Goal: Task Accomplishment & Management: Use online tool/utility

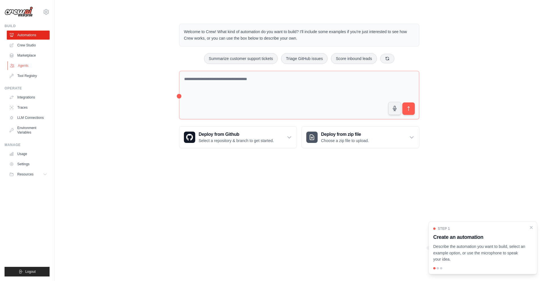
click at [31, 65] on link "Agents" at bounding box center [28, 65] width 43 height 9
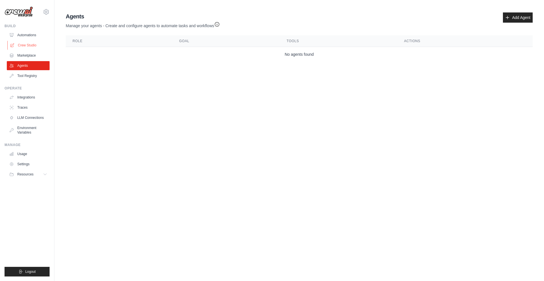
click at [33, 47] on link "Crew Studio" at bounding box center [28, 45] width 43 height 9
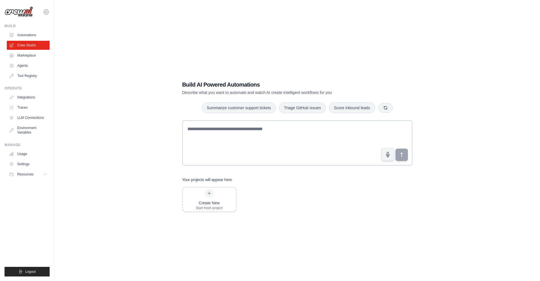
click at [44, 10] on icon at bounding box center [46, 11] width 5 height 5
click at [84, 23] on div "Build AI Powered Automations Describe what you want to automate and watch AI cr…" at bounding box center [296, 146] width 467 height 281
click at [31, 96] on link "Integrations" at bounding box center [28, 97] width 43 height 9
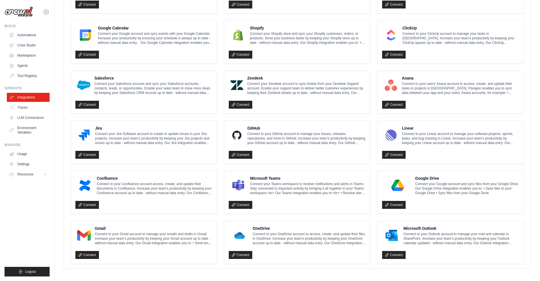
scroll to position [252, 0]
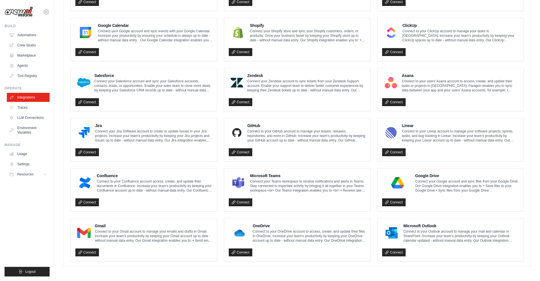
click at [120, 233] on p "Connect to your Gmail account to manage your emails and drafts in Gmail. Increa…" at bounding box center [154, 237] width 118 height 14
click at [87, 255] on link "Connect" at bounding box center [87, 253] width 24 height 8
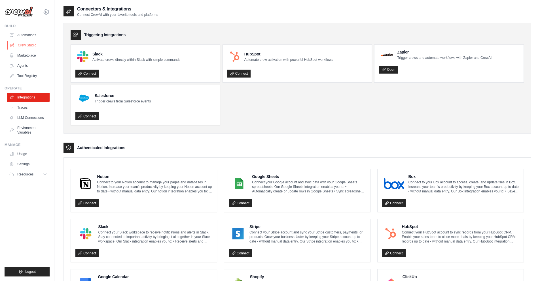
click at [31, 46] on link "Crew Studio" at bounding box center [28, 45] width 43 height 9
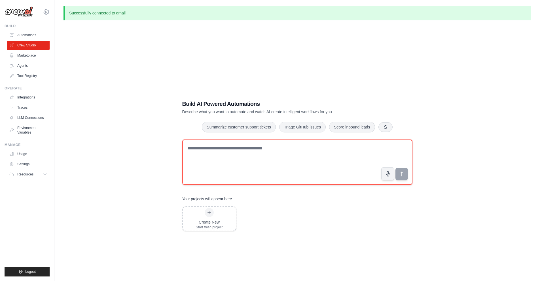
click at [232, 152] on textarea at bounding box center [297, 162] width 230 height 45
click at [233, 160] on textarea at bounding box center [297, 162] width 230 height 45
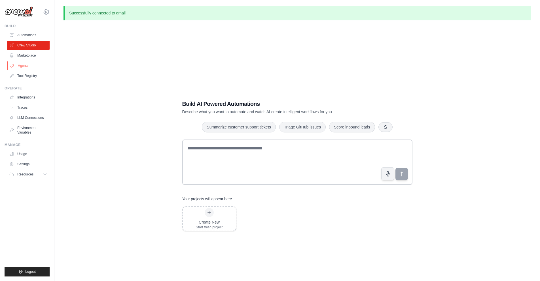
click at [27, 65] on link "Agents" at bounding box center [28, 65] width 43 height 9
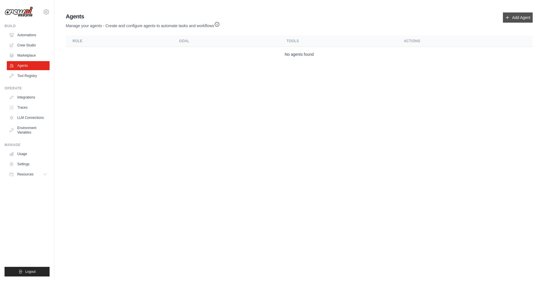
click at [518, 18] on link "Add Agent" at bounding box center [518, 17] width 30 height 10
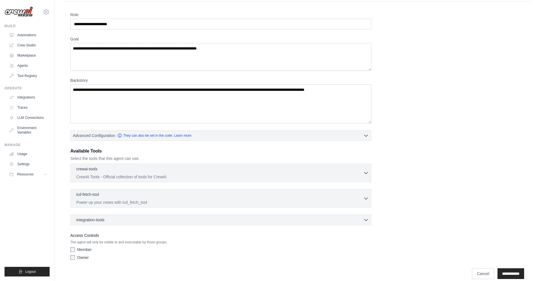
scroll to position [23, 0]
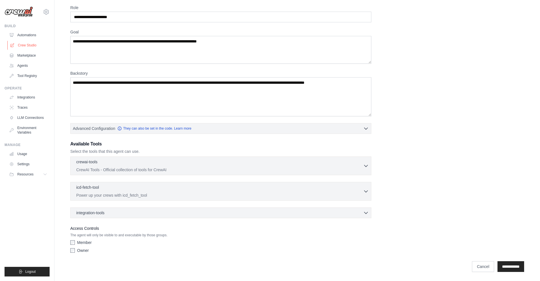
click at [30, 44] on link "Crew Studio" at bounding box center [28, 45] width 43 height 9
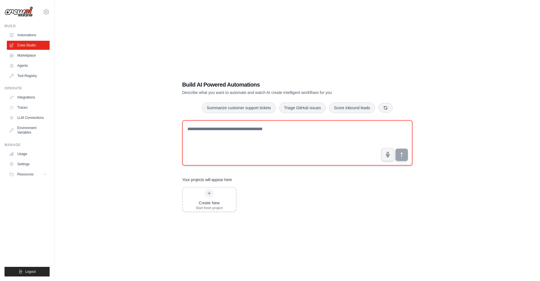
click at [229, 128] on textarea at bounding box center [297, 142] width 230 height 45
paste textarea "**********"
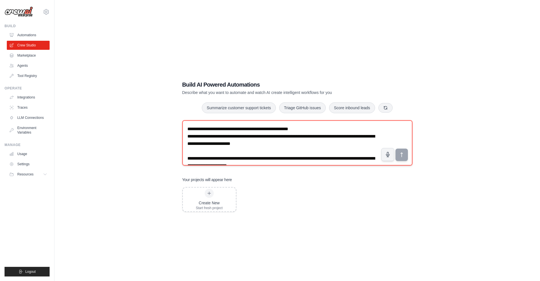
scroll to position [828, 0]
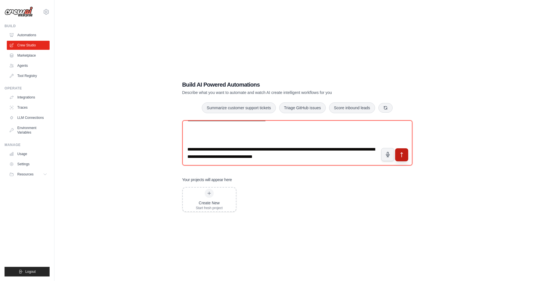
type textarea "**********"
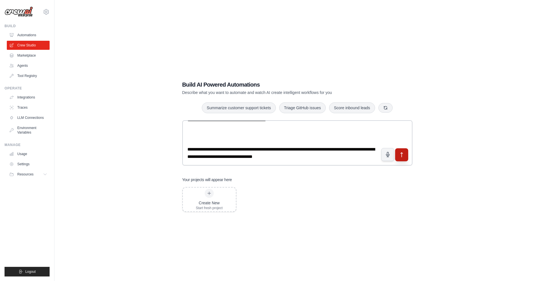
click at [396, 156] on button "submit" at bounding box center [401, 154] width 13 height 13
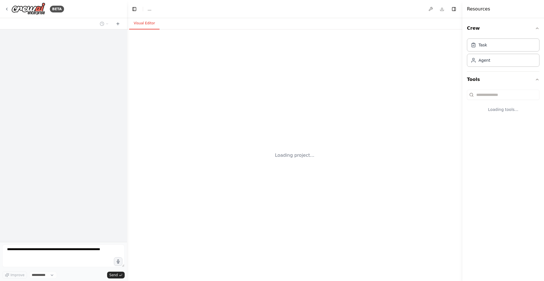
select select "****"
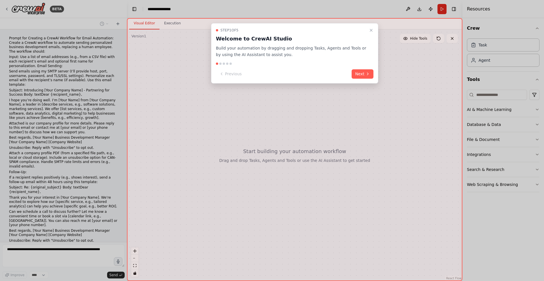
scroll to position [150, 0]
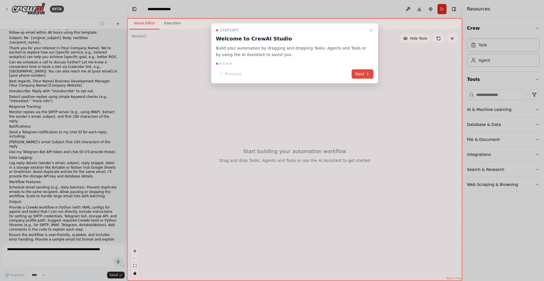
click at [361, 75] on button "Next" at bounding box center [363, 73] width 22 height 9
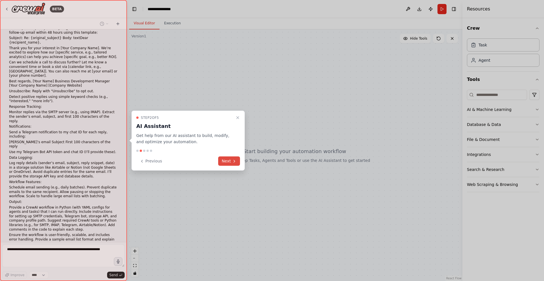
click at [228, 163] on button "Next" at bounding box center [229, 161] width 22 height 9
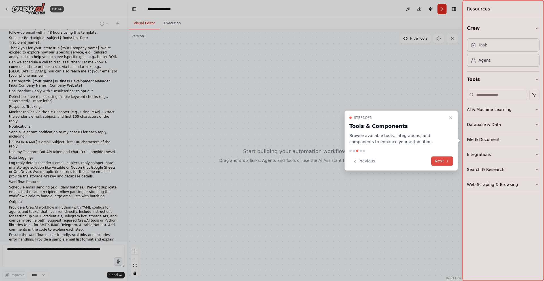
click at [441, 165] on button "Next" at bounding box center [442, 161] width 22 height 9
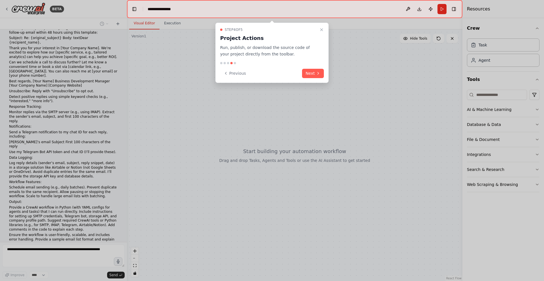
click at [311, 69] on button "Next" at bounding box center [313, 73] width 22 height 9
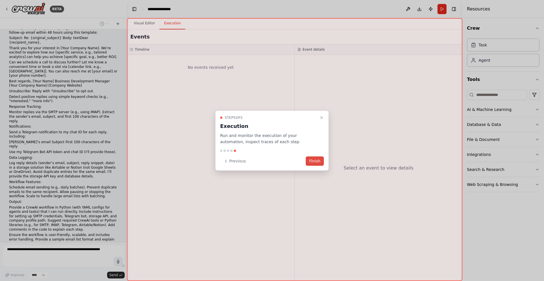
click at [316, 160] on button "Finish" at bounding box center [315, 161] width 18 height 9
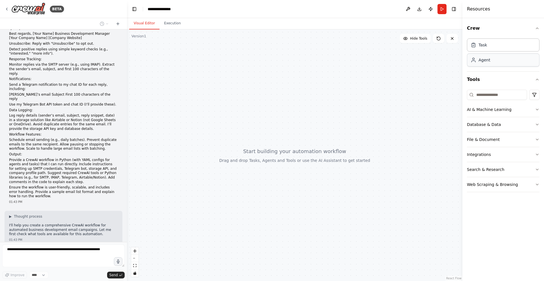
scroll to position [202, 0]
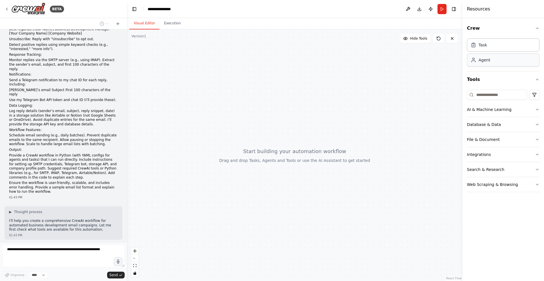
click at [489, 58] on div "Agent" at bounding box center [485, 60] width 12 height 6
click at [484, 61] on div "Agent" at bounding box center [485, 60] width 12 height 6
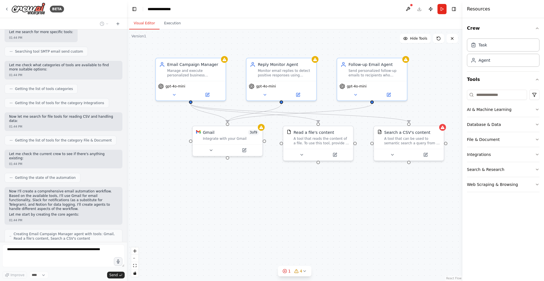
scroll to position [513, 0]
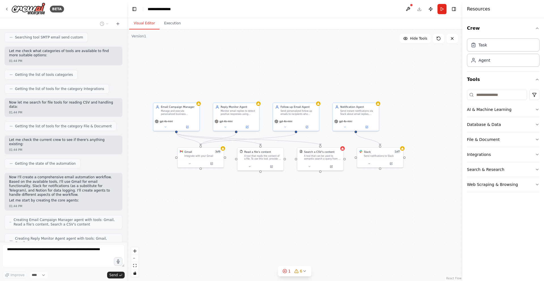
drag, startPoint x: 267, startPoint y: 213, endPoint x: 238, endPoint y: 207, distance: 30.2
click at [238, 207] on div ".deletable-edge-delete-btn { width: 20px; height: 20px; border: 0px solid #ffff…" at bounding box center [294, 155] width 335 height 252
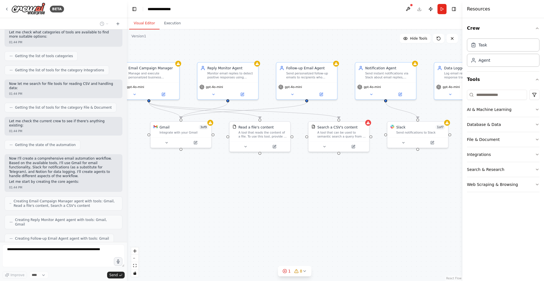
drag, startPoint x: 273, startPoint y: 206, endPoint x: 262, endPoint y: 199, distance: 12.7
click at [262, 199] on div ".deletable-edge-delete-btn { width: 20px; height: 20px; border: 0px solid #ffff…" at bounding box center [294, 155] width 335 height 252
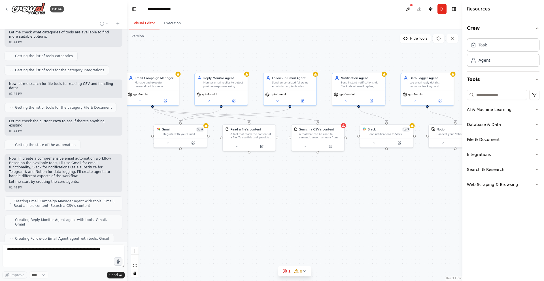
drag, startPoint x: 269, startPoint y: 191, endPoint x: 258, endPoint y: 184, distance: 12.3
click at [258, 184] on div ".deletable-edge-delete-btn { width: 20px; height: 20px; border: 0px solid #ffff…" at bounding box center [294, 155] width 335 height 252
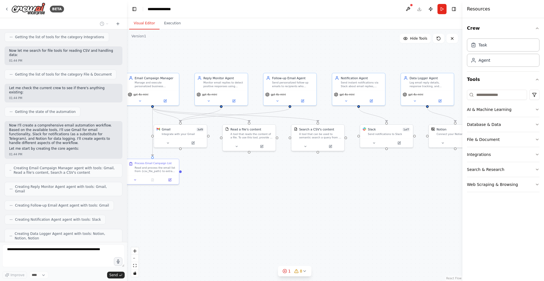
scroll to position [569, 0]
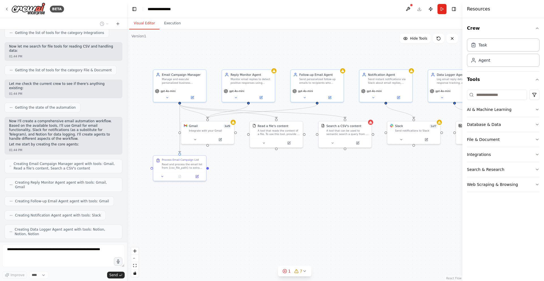
drag, startPoint x: 249, startPoint y: 186, endPoint x: 263, endPoint y: 184, distance: 14.1
click at [263, 184] on div ".deletable-edge-delete-btn { width: 20px; height: 20px; border: 0px solid #ffff…" at bounding box center [294, 155] width 335 height 252
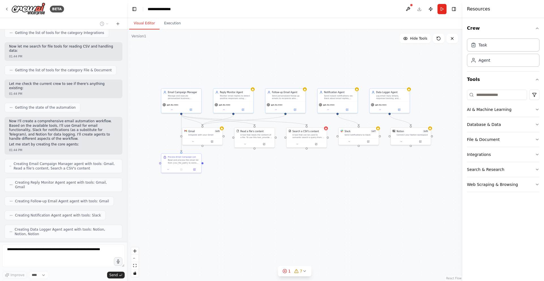
drag, startPoint x: 296, startPoint y: 181, endPoint x: 277, endPoint y: 172, distance: 21.2
click at [277, 172] on div ".deletable-edge-delete-btn { width: 20px; height: 20px; border: 0px solid #ffff…" at bounding box center [294, 155] width 335 height 252
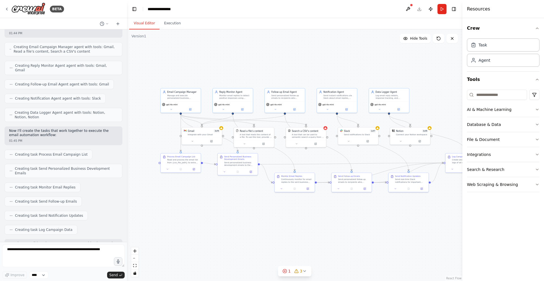
scroll to position [690, 0]
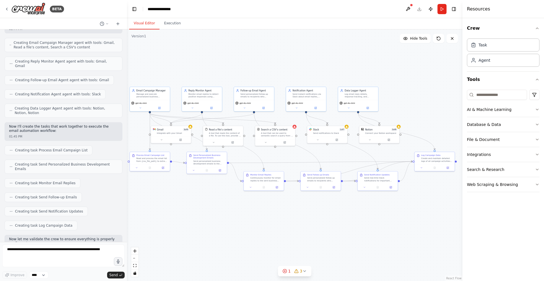
drag, startPoint x: 394, startPoint y: 206, endPoint x: 364, endPoint y: 205, distance: 30.9
click at [364, 205] on div ".deletable-edge-delete-btn { width: 20px; height: 20px; border: 0px solid #ffff…" at bounding box center [294, 155] width 335 height 252
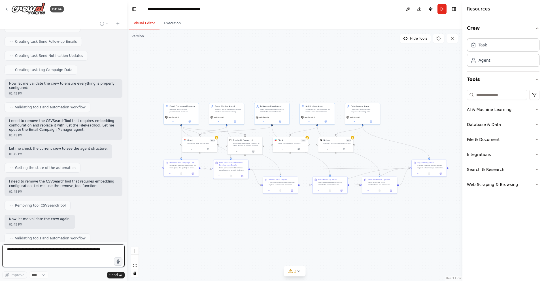
scroll to position [871, 0]
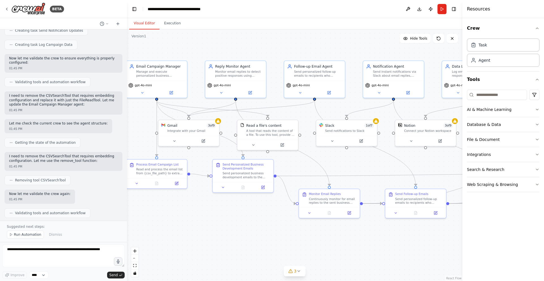
drag, startPoint x: 264, startPoint y: 167, endPoint x: 305, endPoint y: 168, distance: 40.5
click at [305, 168] on div ".deletable-edge-delete-btn { width: 20px; height: 20px; border: 0px solid #ffff…" at bounding box center [294, 155] width 335 height 252
click at [204, 131] on div "Integrate with your Gmail" at bounding box center [192, 130] width 49 height 4
click at [43, 250] on textarea at bounding box center [63, 256] width 122 height 23
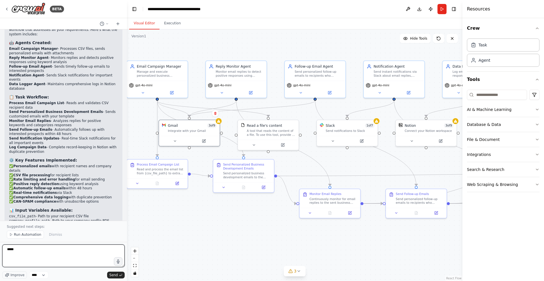
scroll to position [1142, 0]
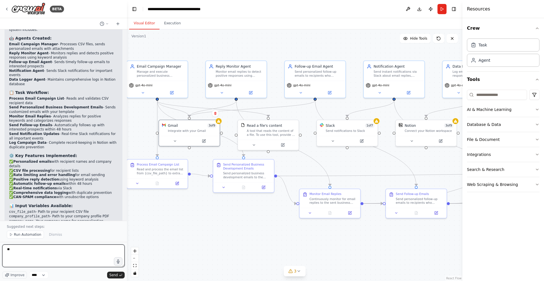
type textarea "*"
type textarea "**********"
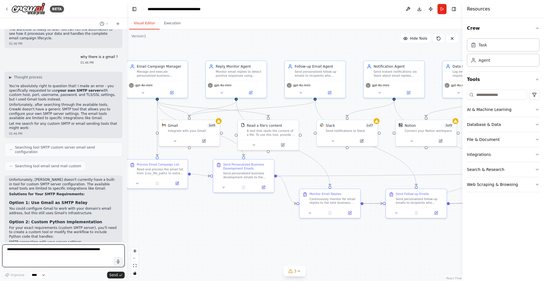
scroll to position [1391, 0]
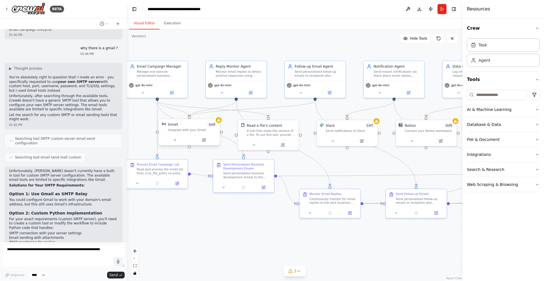
click at [193, 132] on div "Integrate with your Gmail" at bounding box center [192, 130] width 49 height 4
click at [179, 139] on icon at bounding box center [177, 140] width 4 height 4
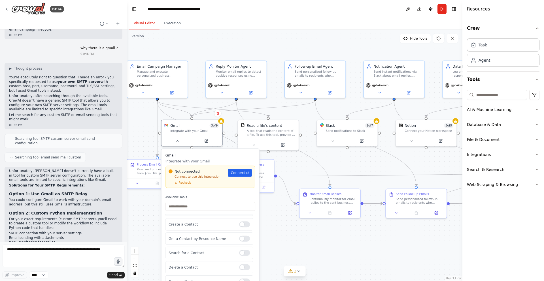
scroll to position [0, 0]
click at [243, 222] on div at bounding box center [244, 220] width 11 height 6
click at [243, 232] on div at bounding box center [244, 234] width 11 height 6
click at [241, 250] on div at bounding box center [244, 249] width 11 height 6
click at [184, 185] on div "Not connected Connect to use this integration Recheck Connect" at bounding box center [210, 177] width 90 height 22
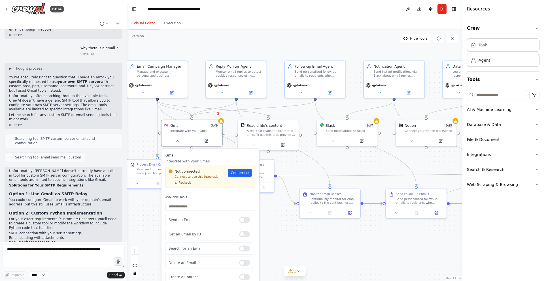
click at [180, 183] on span "Recheck" at bounding box center [185, 183] width 12 height 4
click at [242, 221] on div at bounding box center [244, 220] width 11 height 6
click at [241, 236] on div at bounding box center [244, 234] width 11 height 6
click at [241, 248] on div at bounding box center [244, 249] width 11 height 6
click at [240, 176] on link "Connect" at bounding box center [240, 173] width 24 height 8
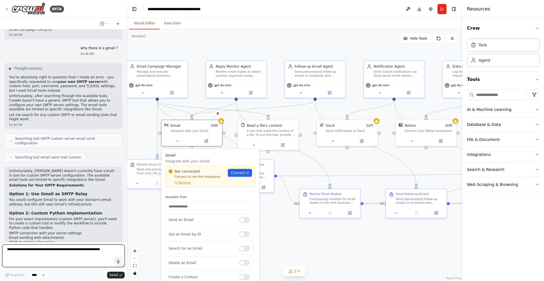
click at [63, 250] on textarea at bounding box center [63, 256] width 122 height 23
paste textarea "**********"
type textarea "**********"
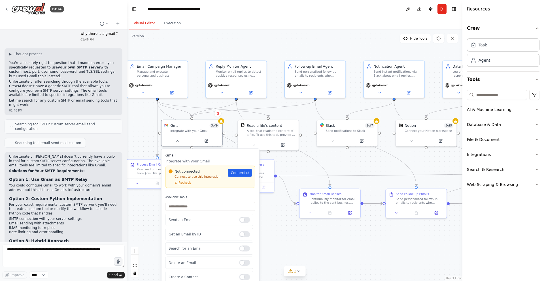
scroll to position [1429, 0]
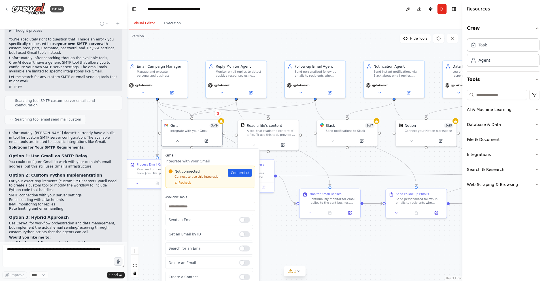
click at [143, 216] on div ".deletable-edge-delete-btn { width: 20px; height: 20px; border: 0px solid #ffff…" at bounding box center [294, 155] width 335 height 252
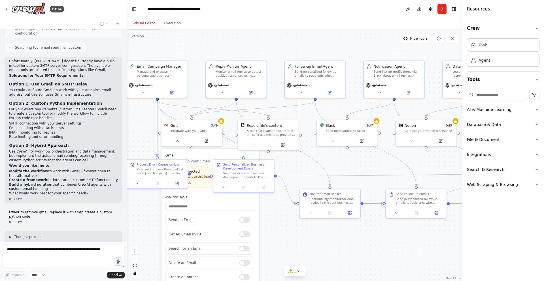
scroll to position [1515, 0]
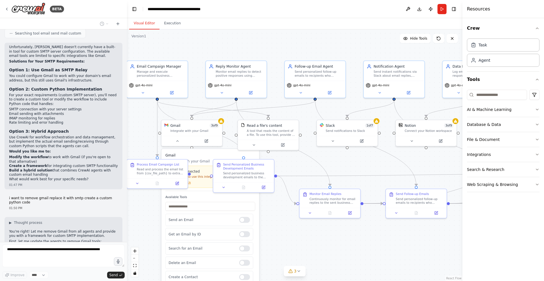
click at [145, 215] on div ".deletable-edge-delete-btn { width: 20px; height: 20px; border: 0px solid #ffff…" at bounding box center [294, 155] width 335 height 252
click at [343, 244] on div ".deletable-edge-delete-btn { width: 20px; height: 20px; border: 0px solid #ffff…" at bounding box center [294, 155] width 335 height 252
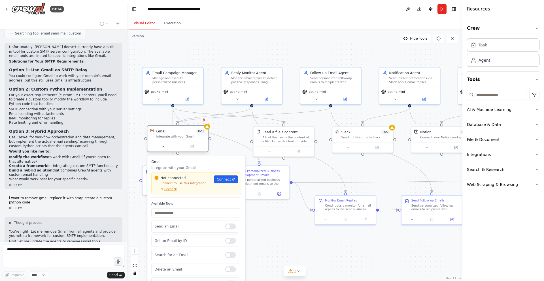
drag, startPoint x: 215, startPoint y: 133, endPoint x: 184, endPoint y: 131, distance: 30.7
click at [184, 131] on div "Gmail 3 of 9" at bounding box center [180, 131] width 49 height 5
click at [162, 146] on icon at bounding box center [163, 147] width 4 height 4
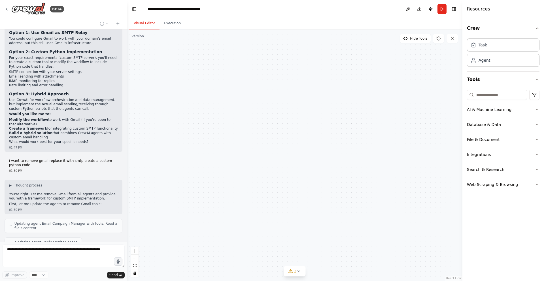
scroll to position [1557, 0]
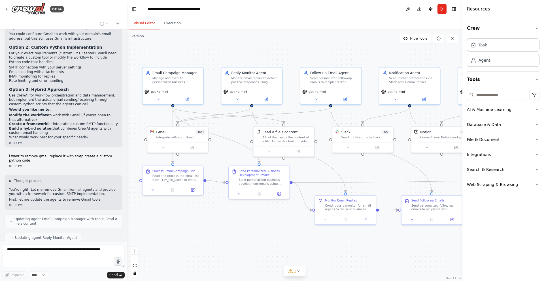
click at [239, 218] on div ".deletable-edge-delete-btn { width: 20px; height: 20px; border: 0px solid #ffff…" at bounding box center [294, 155] width 335 height 252
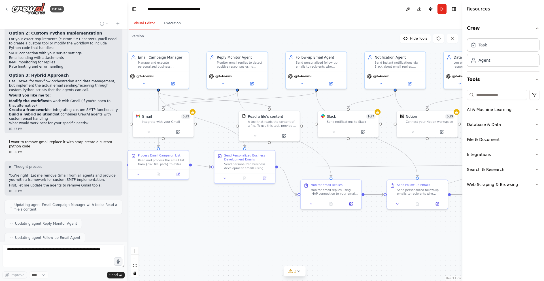
drag, startPoint x: 245, startPoint y: 244, endPoint x: 230, endPoint y: 229, distance: 21.4
click at [230, 229] on div ".deletable-edge-delete-btn { width: 20px; height: 20px; border: 0px solid #ffff…" at bounding box center [294, 155] width 335 height 252
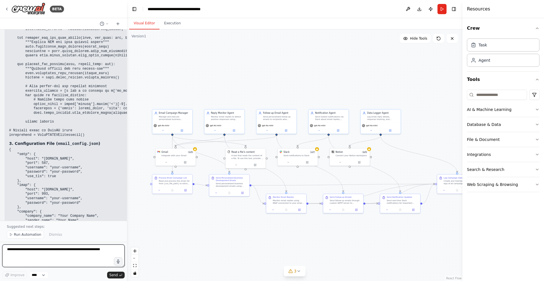
scroll to position [3143, 0]
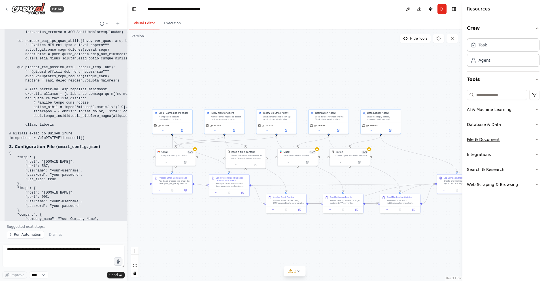
click at [534, 137] on button "File & Document" at bounding box center [503, 139] width 73 height 15
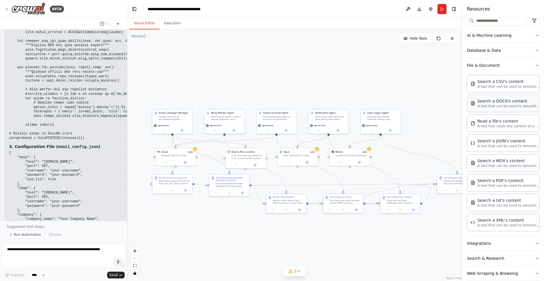
scroll to position [83, 0]
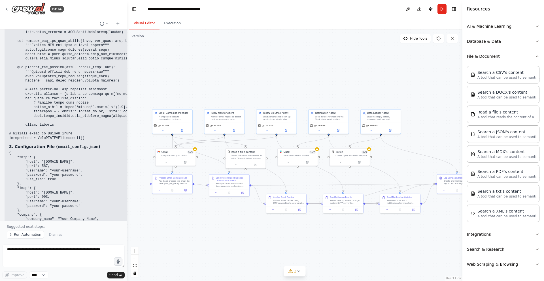
click at [504, 235] on button "Integrations" at bounding box center [503, 234] width 73 height 15
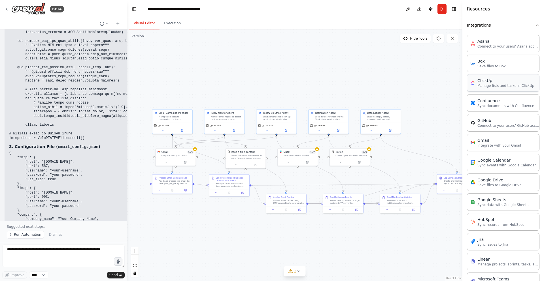
scroll to position [286, 0]
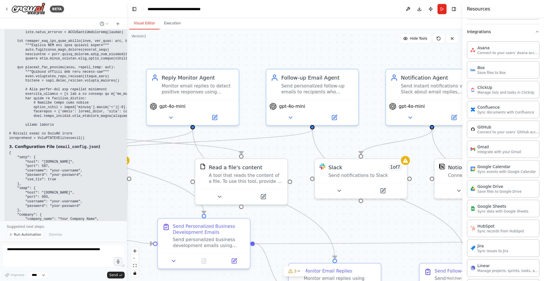
drag, startPoint x: 292, startPoint y: 58, endPoint x: 354, endPoint y: 31, distance: 68.3
click at [354, 31] on div ".deletable-edge-delete-btn { width: 20px; height: 20px; border: 0px solid #ffff…" at bounding box center [294, 155] width 335 height 252
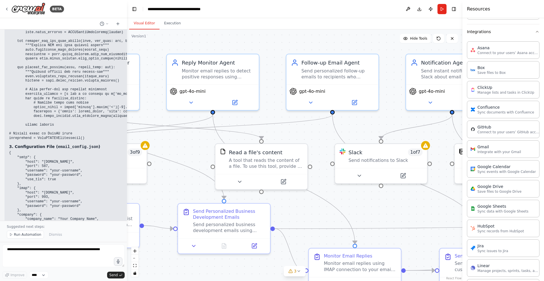
drag, startPoint x: 200, startPoint y: 148, endPoint x: 231, endPoint y: 116, distance: 44.3
click at [231, 118] on div ".deletable-edge-delete-btn { width: 20px; height: 20px; border: 0px solid #ffff…" at bounding box center [294, 155] width 335 height 252
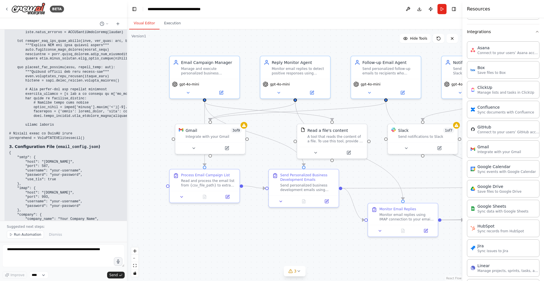
drag, startPoint x: 212, startPoint y: 133, endPoint x: 274, endPoint y: 135, distance: 62.4
click at [274, 135] on div ".deletable-edge-delete-btn { width: 20px; height: 20px; border: 0px solid #ffff…" at bounding box center [294, 155] width 335 height 252
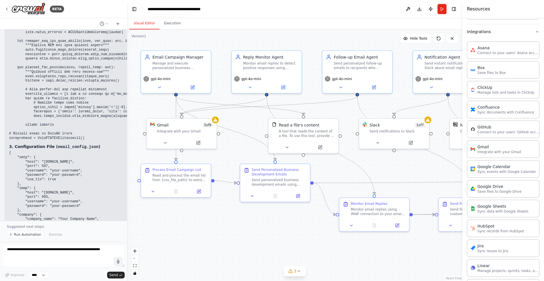
drag, startPoint x: 266, startPoint y: 118, endPoint x: 238, endPoint y: 113, distance: 29.1
click at [238, 113] on div ".deletable-edge-delete-btn { width: 20px; height: 20px; border: 0px solid #ffff…" at bounding box center [294, 155] width 335 height 252
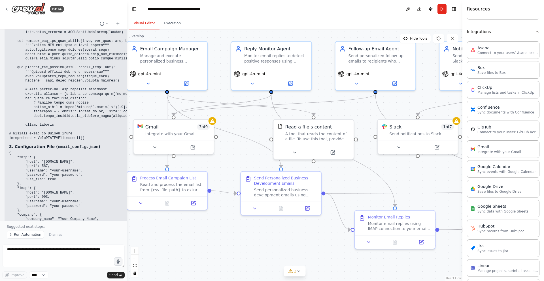
drag, startPoint x: 250, startPoint y: 119, endPoint x: 256, endPoint y: 127, distance: 9.9
click at [256, 127] on div ".deletable-edge-delete-btn { width: 20px; height: 20px; border: 0px solid #ffff…" at bounding box center [294, 155] width 335 height 252
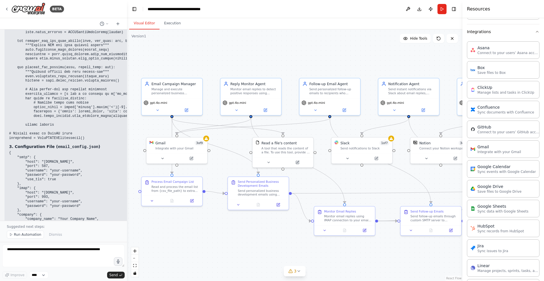
drag, startPoint x: 272, startPoint y: 228, endPoint x: 249, endPoint y: 226, distance: 22.8
click at [249, 226] on div ".deletable-edge-delete-btn { width: 20px; height: 20px; border: 0px solid #ffff…" at bounding box center [294, 155] width 335 height 252
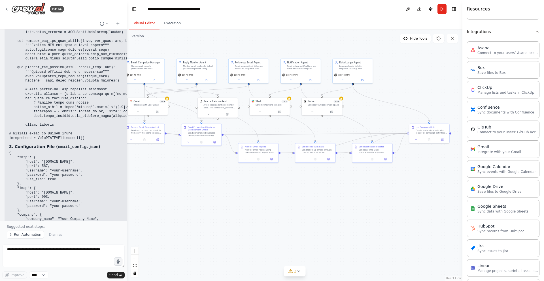
drag, startPoint x: 368, startPoint y: 74, endPoint x: 269, endPoint y: 53, distance: 101.4
click at [269, 53] on div ".deletable-edge-delete-btn { width: 20px; height: 20px; border: 0px solid #ffff…" at bounding box center [294, 155] width 335 height 252
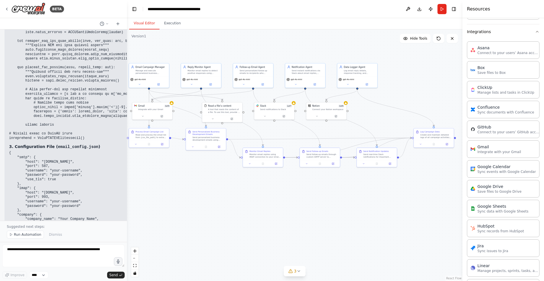
drag, startPoint x: 269, startPoint y: 53, endPoint x: 281, endPoint y: 59, distance: 12.9
click at [281, 59] on div ".deletable-edge-delete-btn { width: 20px; height: 20px; border: 0px solid #ffff…" at bounding box center [294, 155] width 335 height 252
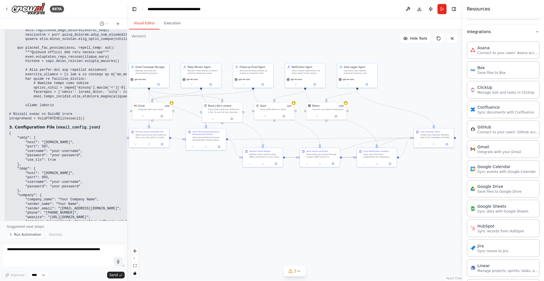
scroll to position [3228, 0]
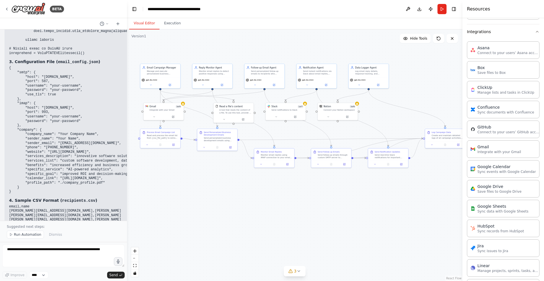
drag, startPoint x: 191, startPoint y: 188, endPoint x: 202, endPoint y: 189, distance: 11.3
click at [202, 189] on div ".deletable-edge-delete-btn { width: 20px; height: 20px; border: 0px solid #ffff…" at bounding box center [294, 155] width 335 height 252
click at [24, 234] on span "Run Automation" at bounding box center [27, 235] width 27 height 5
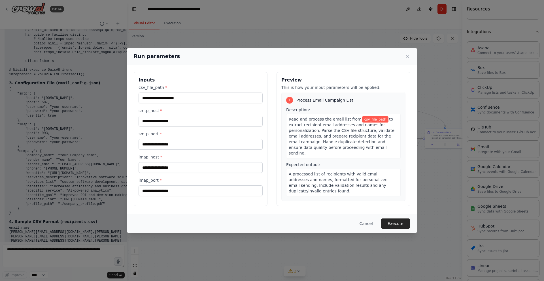
scroll to position [0, 0]
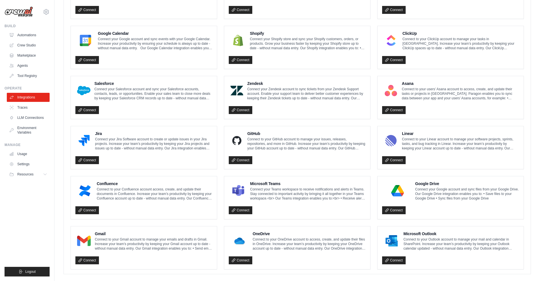
scroll to position [252, 0]
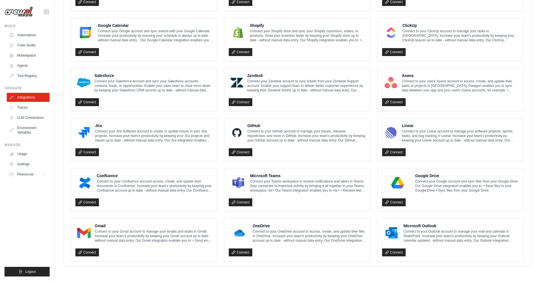
click at [116, 229] on div "Gmail Connect to your Gmail account to manage your emails and drafts in Gmail. …" at bounding box center [154, 233] width 118 height 20
click at [89, 251] on link "Connect" at bounding box center [87, 253] width 24 height 8
